Goal: Check status: Check status

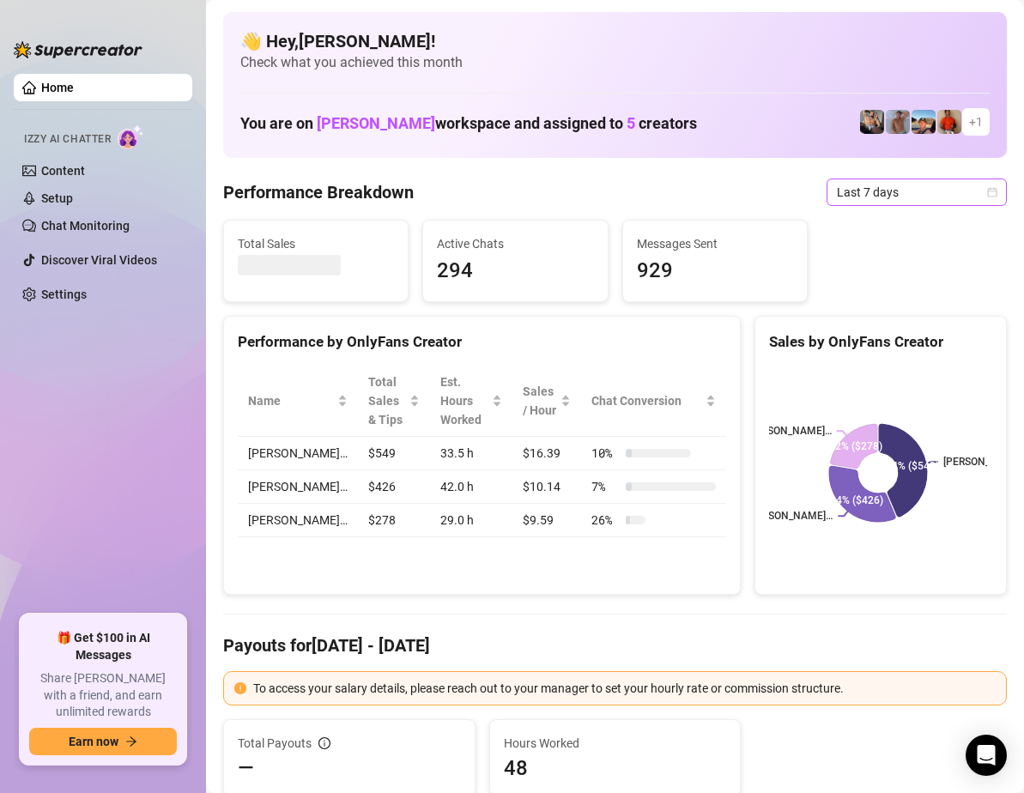
click at [966, 196] on span "Last 7 days" at bounding box center [917, 192] width 160 height 26
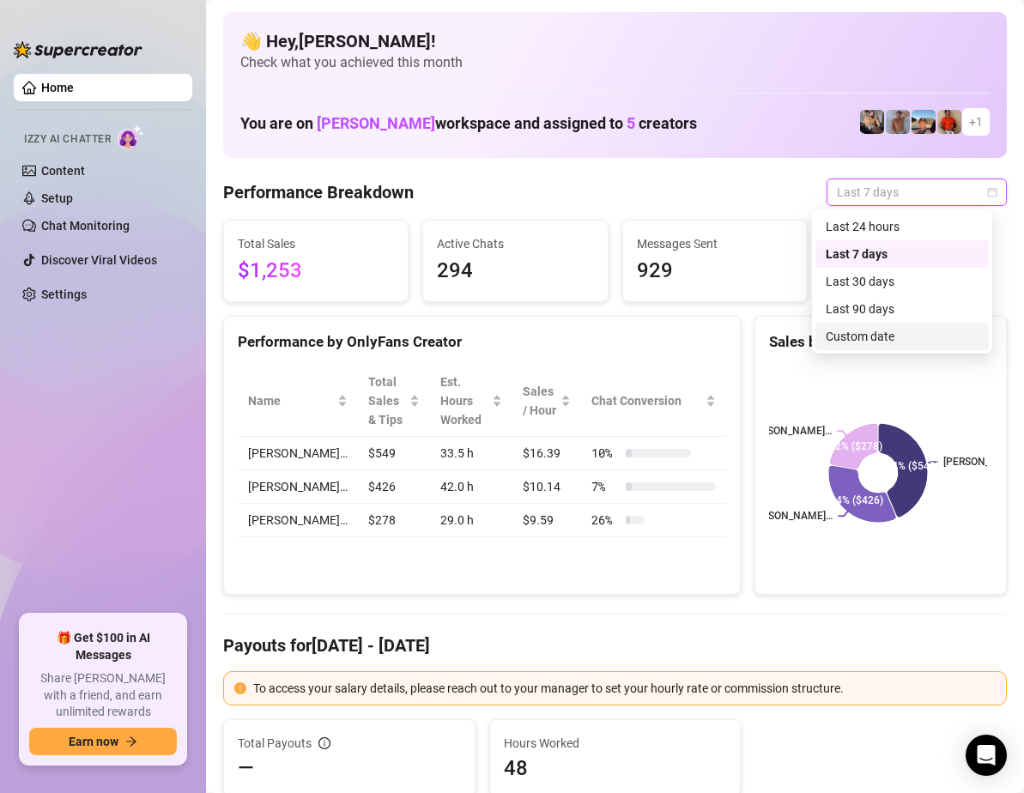
click at [891, 338] on div "Custom date" at bounding box center [902, 336] width 153 height 19
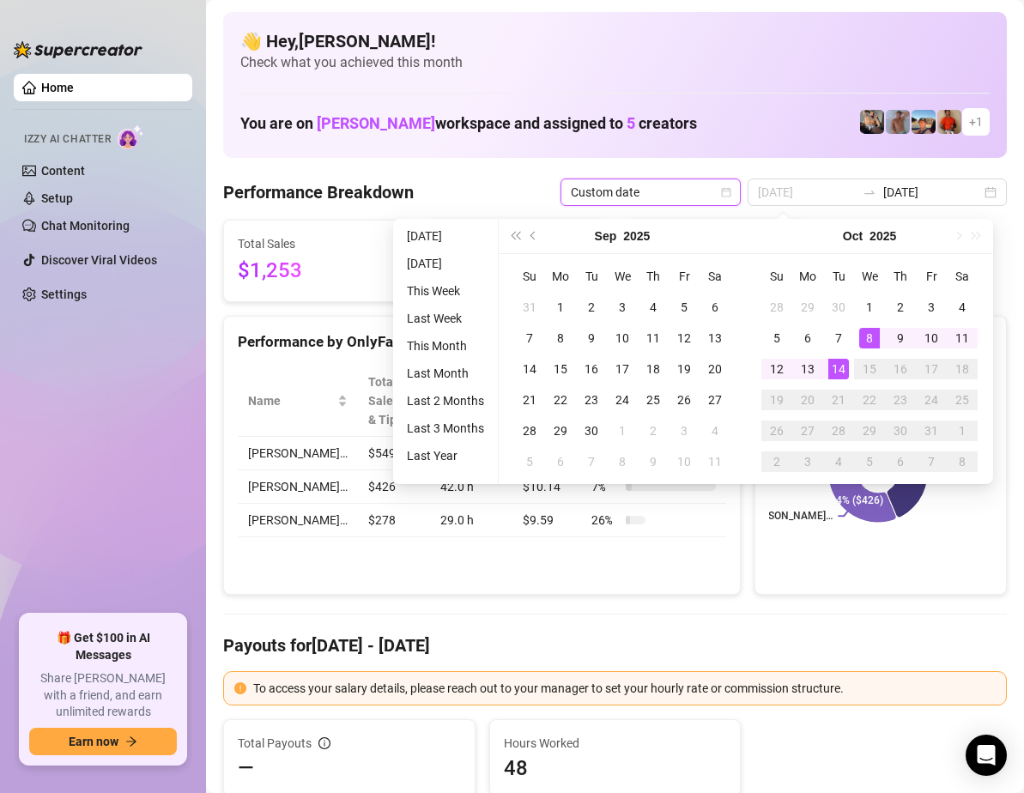
type input "[DATE]"
click at [847, 371] on div "14" at bounding box center [839, 369] width 21 height 21
click at [843, 371] on div "14" at bounding box center [839, 369] width 21 height 21
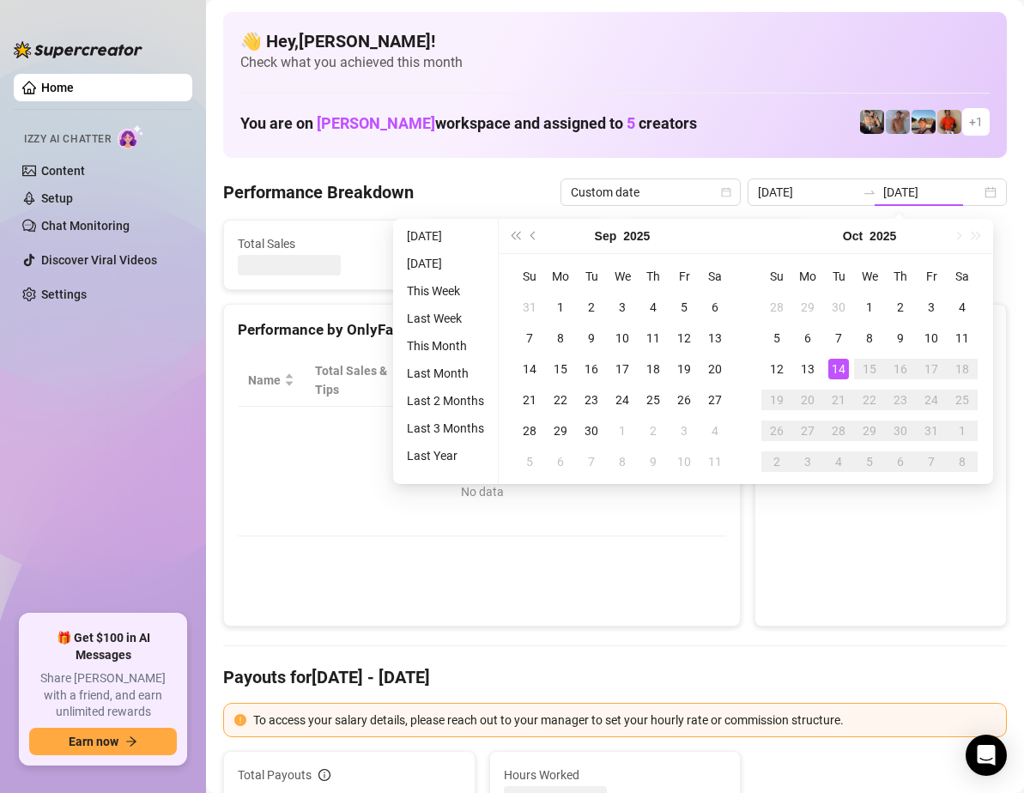
type input "[DATE]"
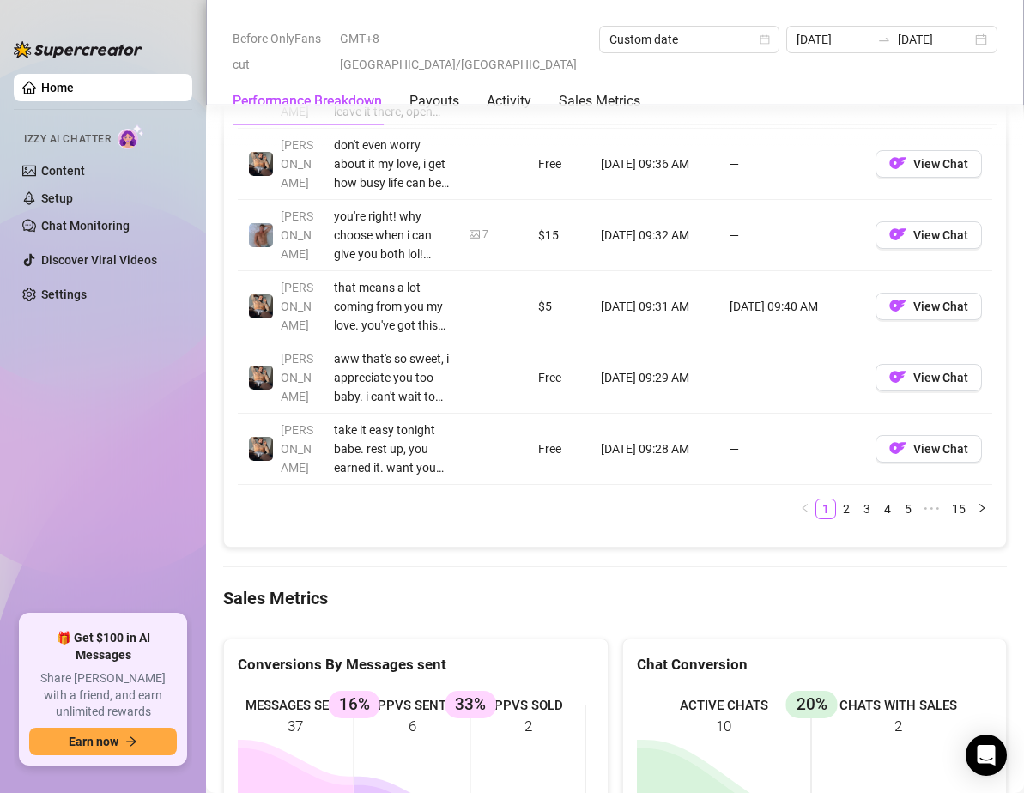
scroll to position [2318, 0]
